Goal: Check status: Check status

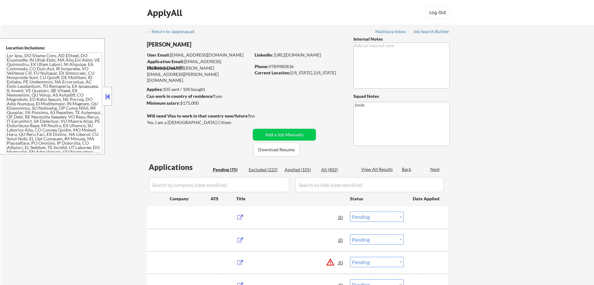
select select ""pending""
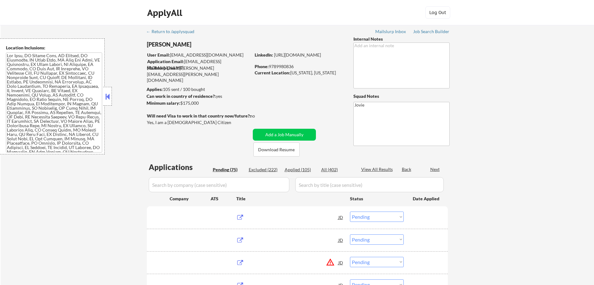
select select ""pending""
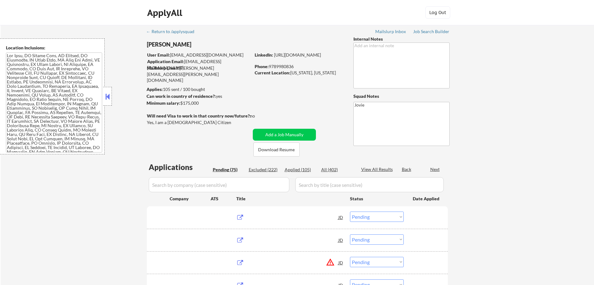
select select ""pending""
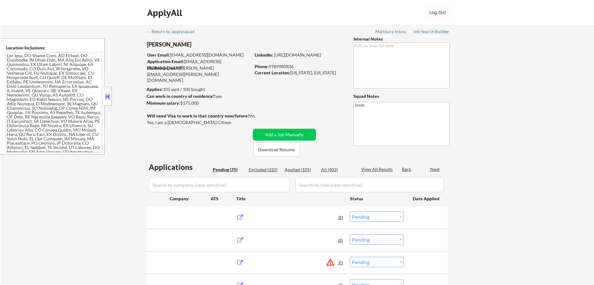
select select ""pending""
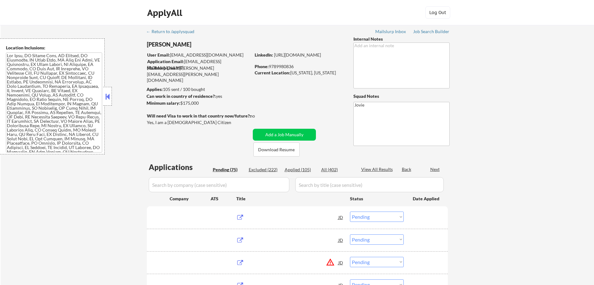
select select ""pending""
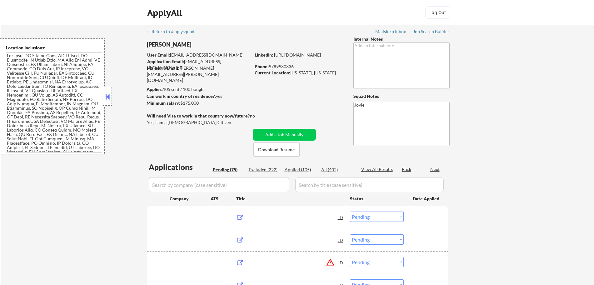
select select ""pending""
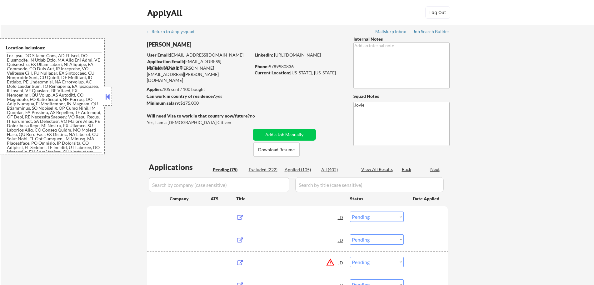
select select ""pending""
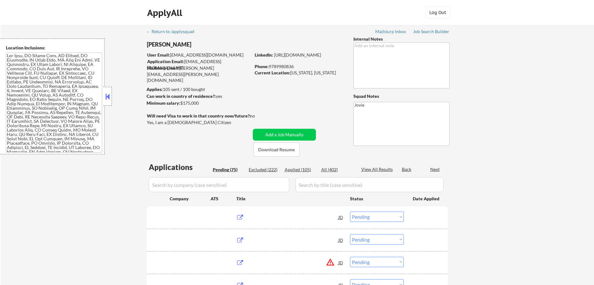
select select ""pending""
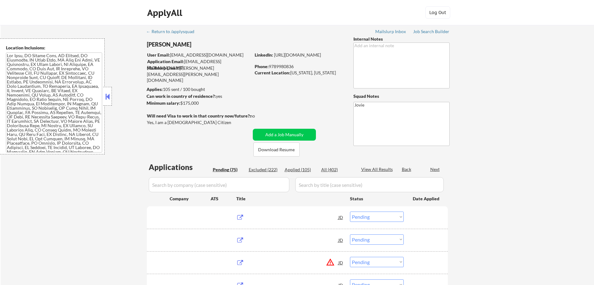
select select ""pending""
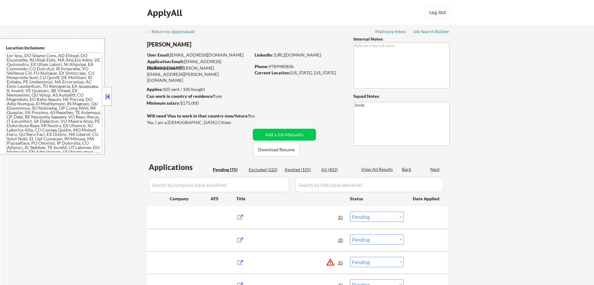
select select ""pending""
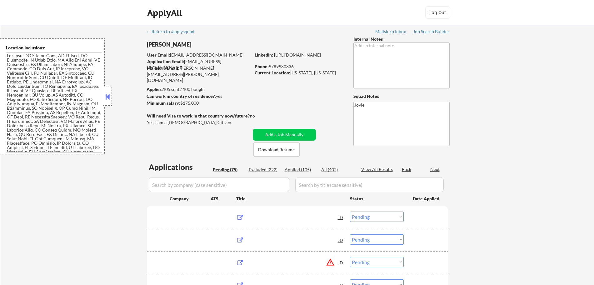
select select ""pending""
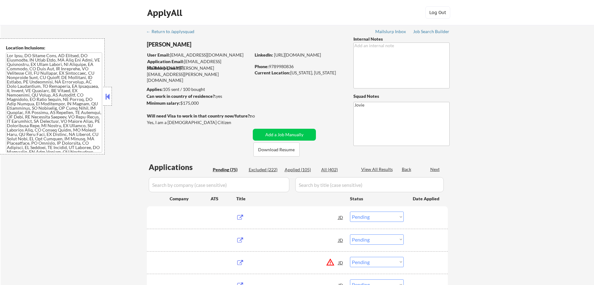
select select ""pending""
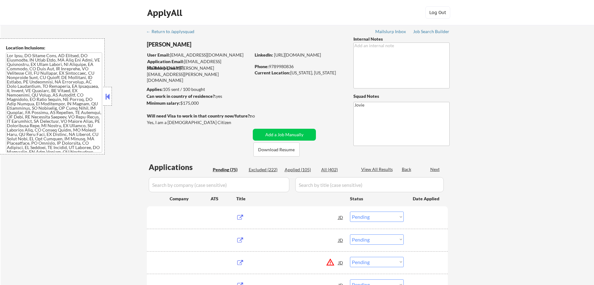
select select ""pending""
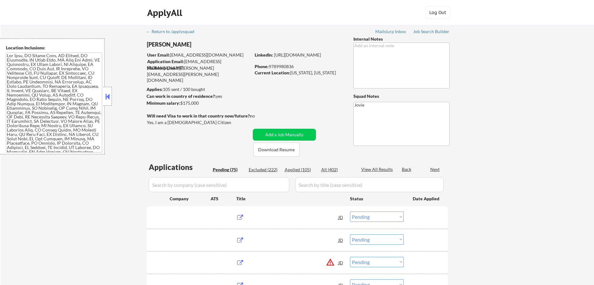
select select ""pending""
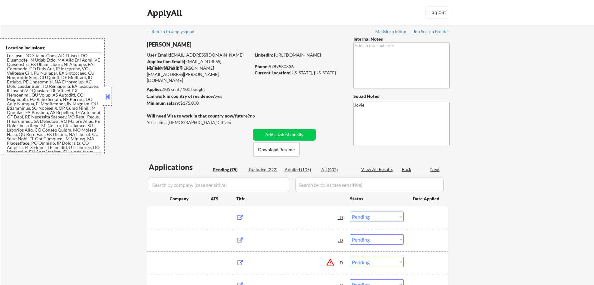
select select ""pending""
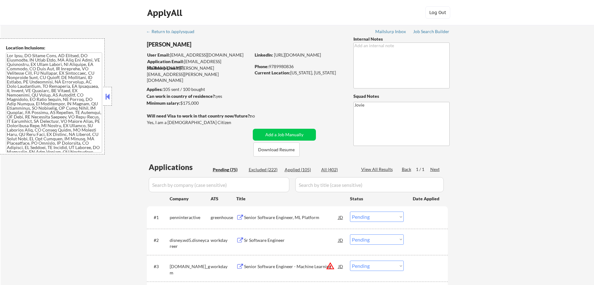
click at [301, 169] on div "Applied (105)" at bounding box center [299, 169] width 31 height 6
select select ""applied""
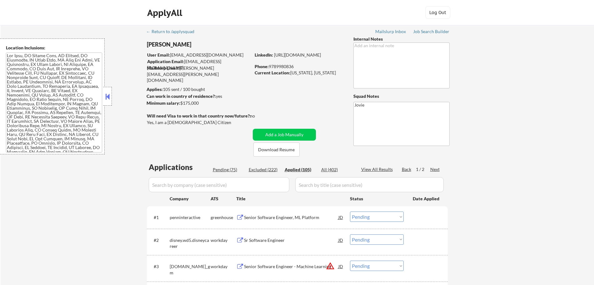
select select ""applied""
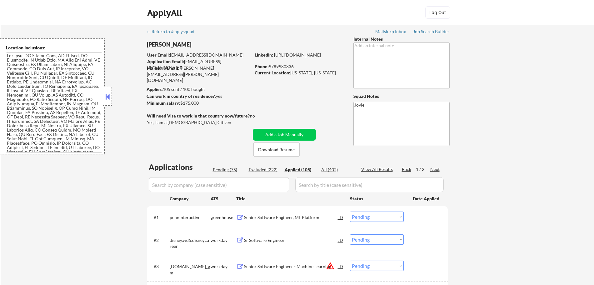
select select ""applied""
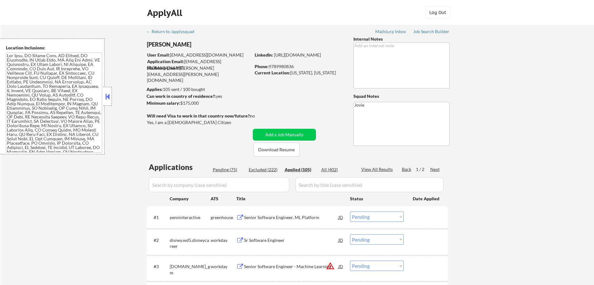
select select ""applied""
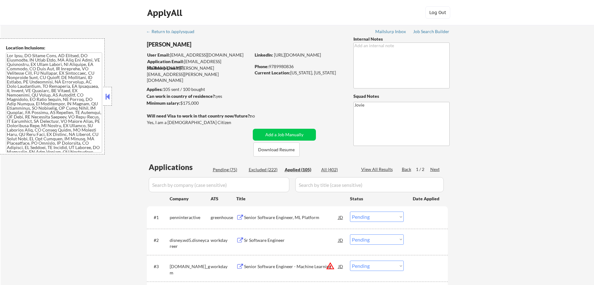
select select ""applied""
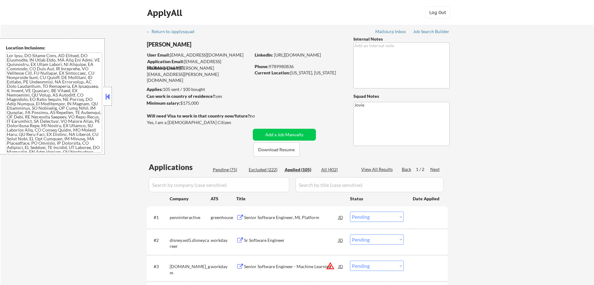
select select ""applied""
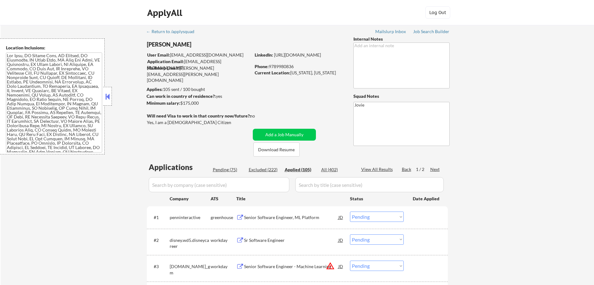
select select ""applied""
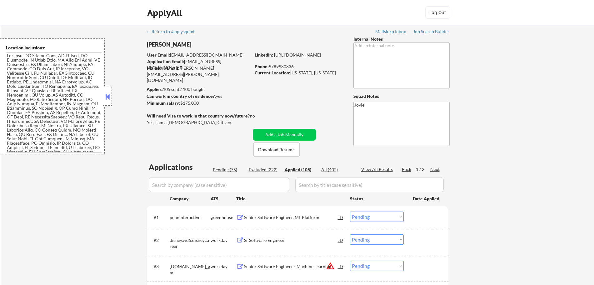
select select ""applied""
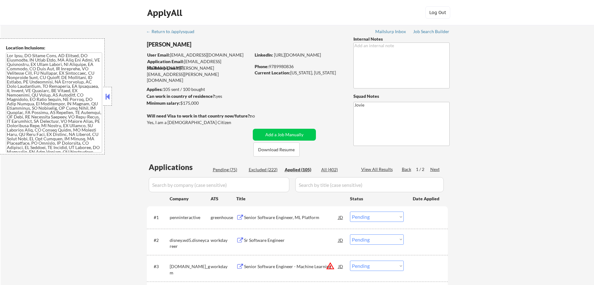
select select ""applied""
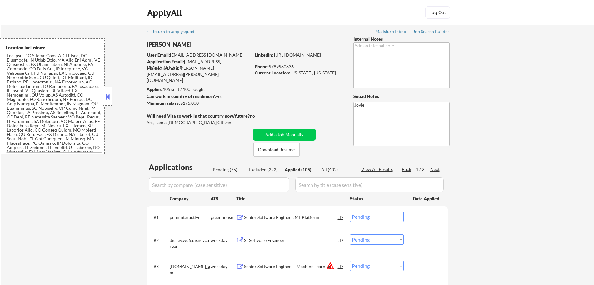
select select ""applied""
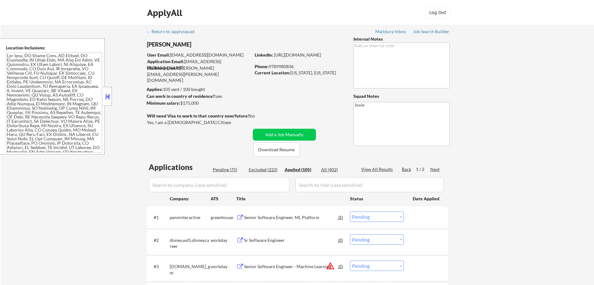
select select ""applied""
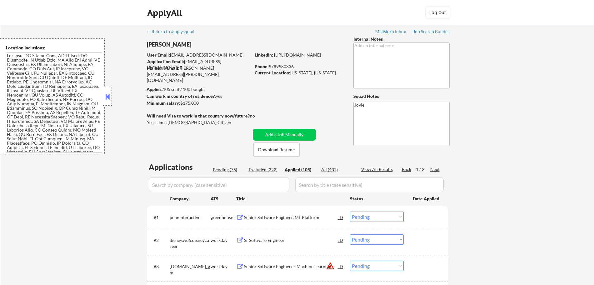
select select ""applied""
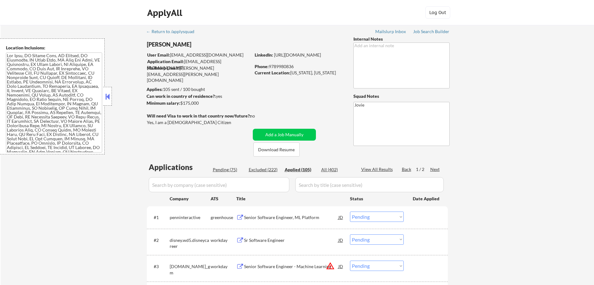
select select ""applied""
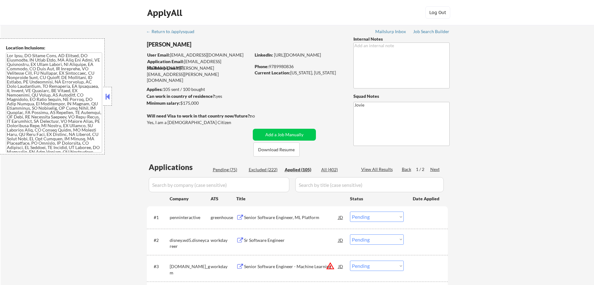
select select ""applied""
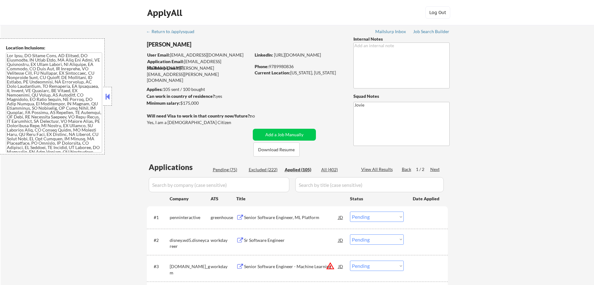
select select ""applied""
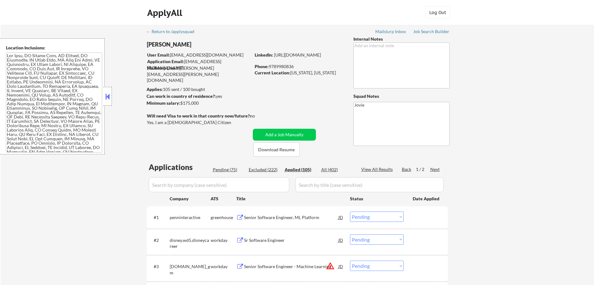
select select ""applied""
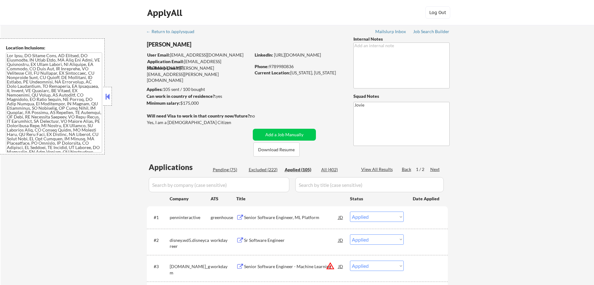
select select ""applied""
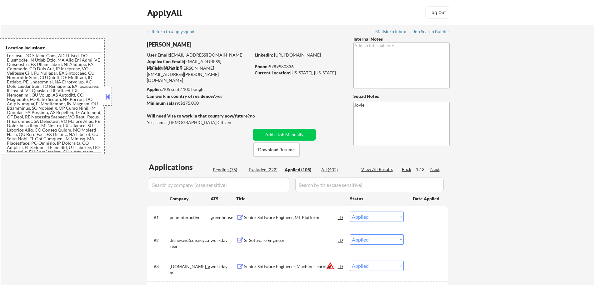
select select ""applied""
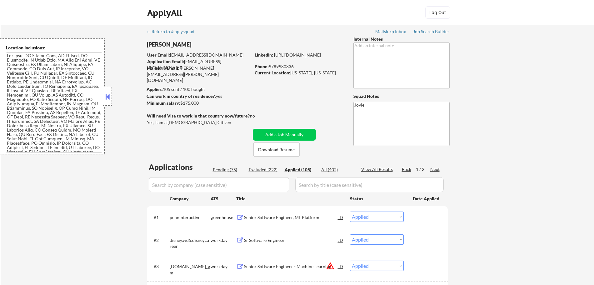
select select ""applied""
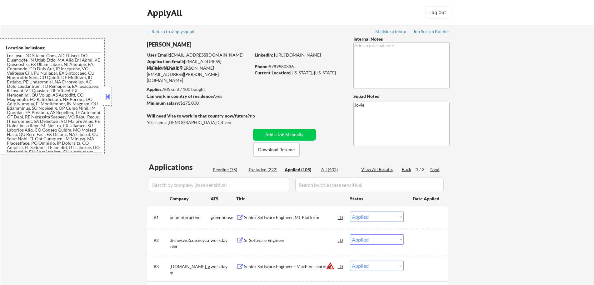
select select ""applied""
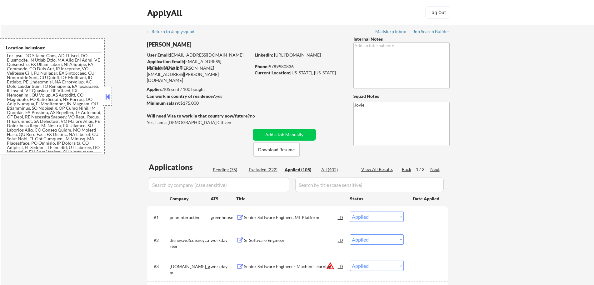
select select ""applied""
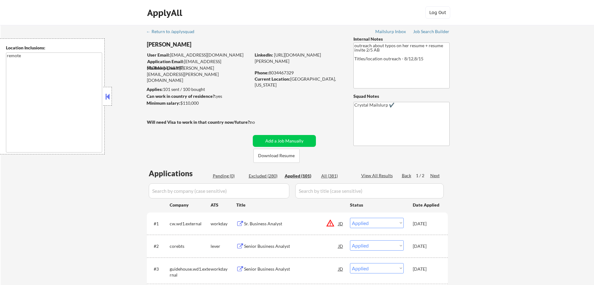
select select ""applied""
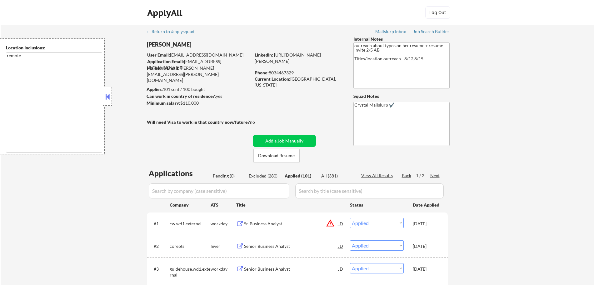
select select ""applied""
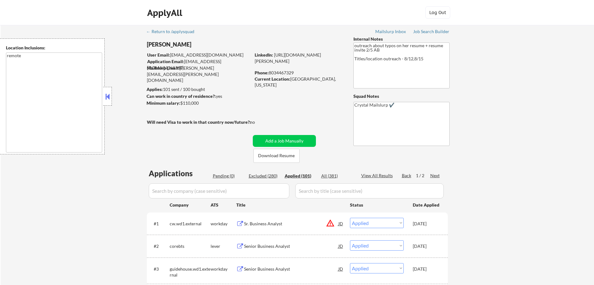
select select ""applied""
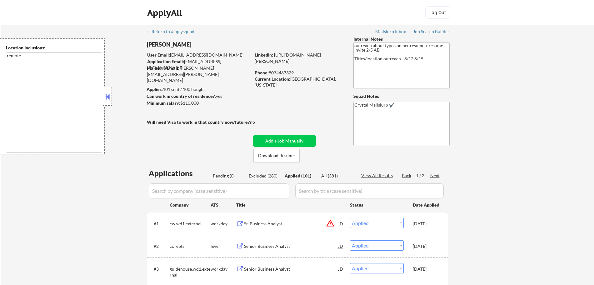
select select ""applied""
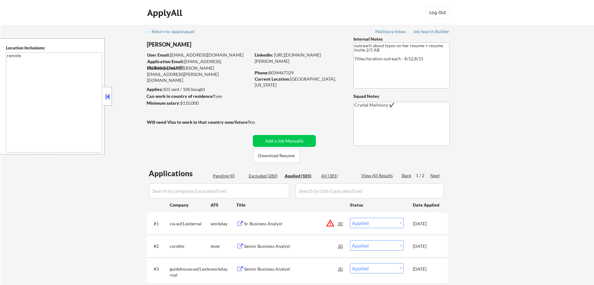
select select ""applied""
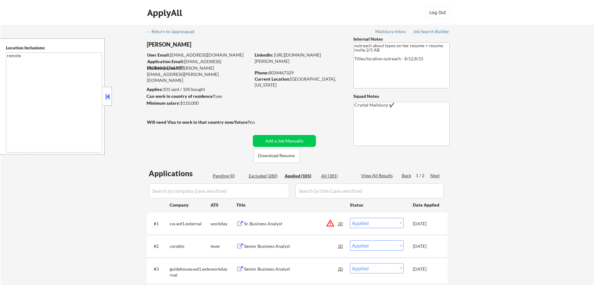
select select ""applied""
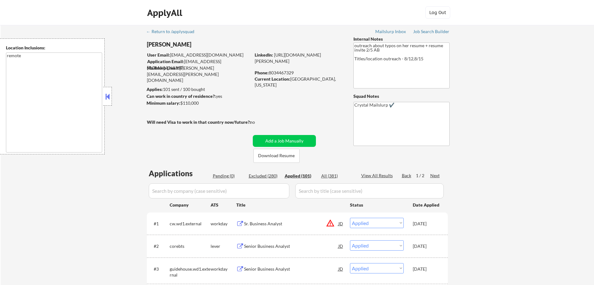
select select ""applied""
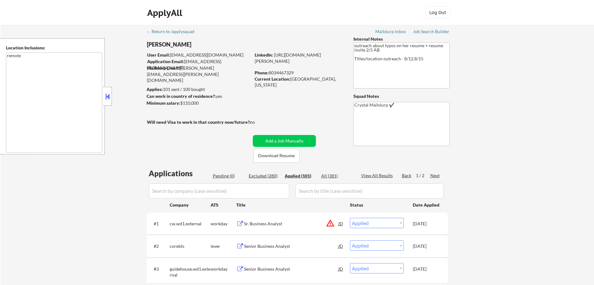
select select ""applied""
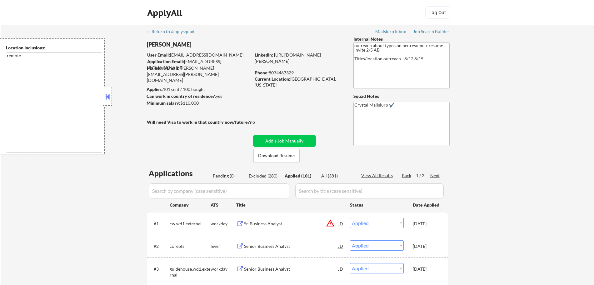
select select ""applied""
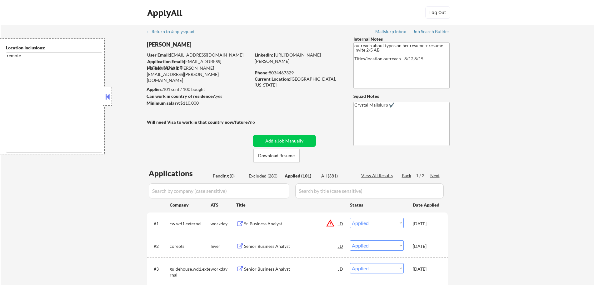
select select ""applied""
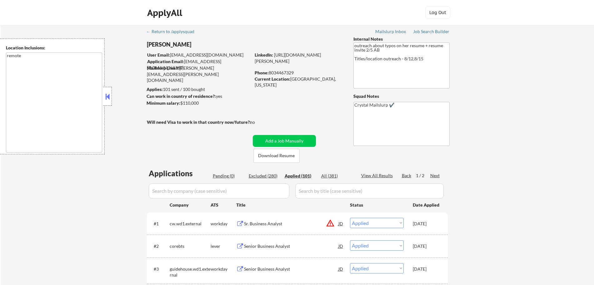
select select ""applied""
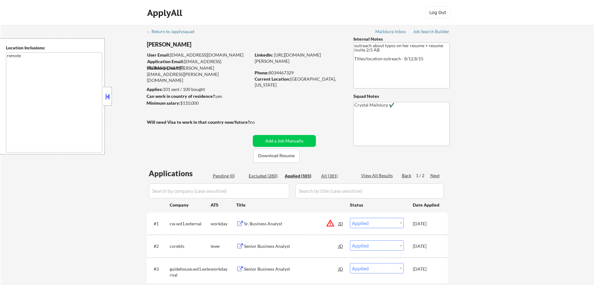
select select ""applied""
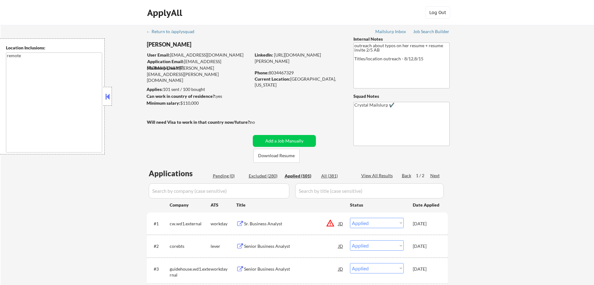
select select ""applied""
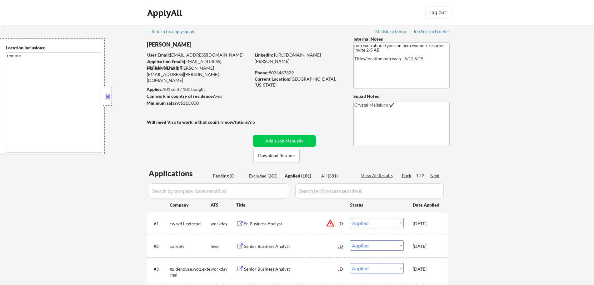
select select ""applied""
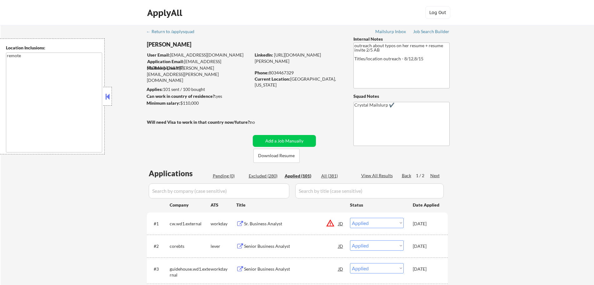
select select ""applied""
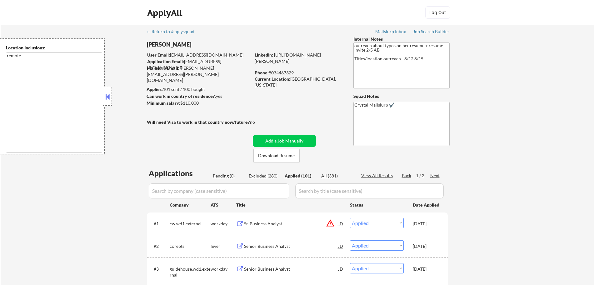
select select ""applied""
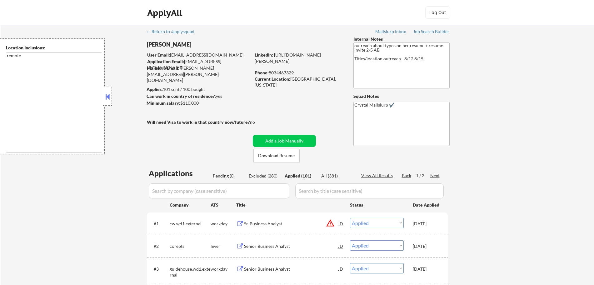
select select ""applied""
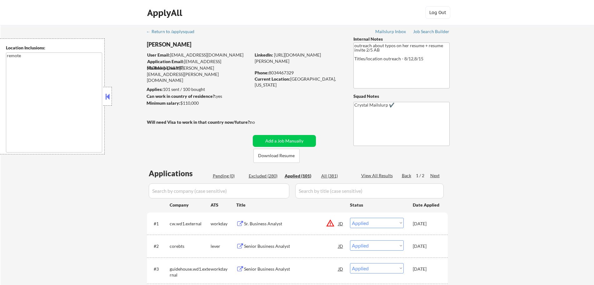
select select ""applied""
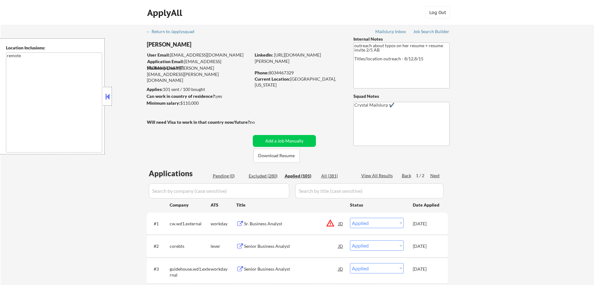
select select ""applied""
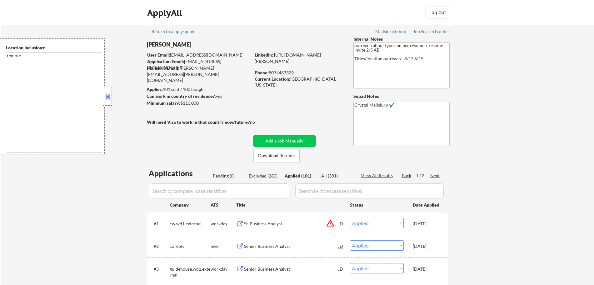
select select ""applied""
